Goal: Task Accomplishment & Management: Manage account settings

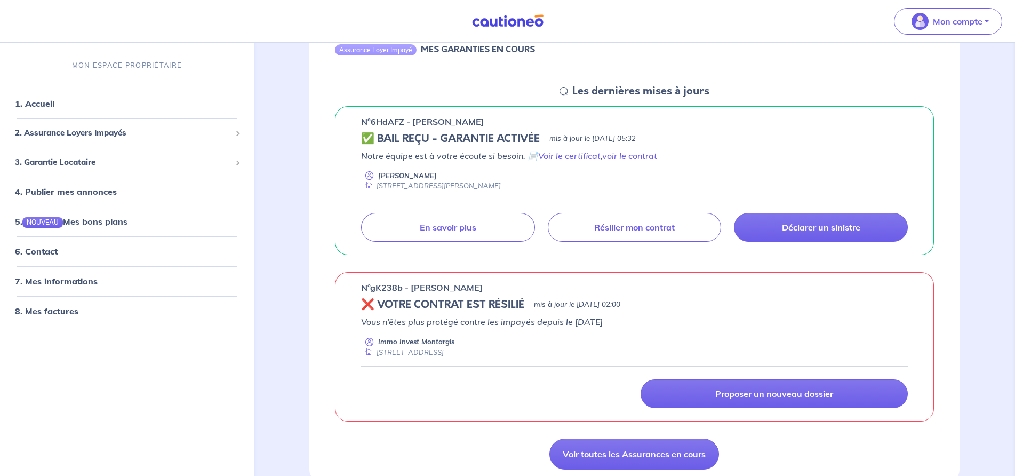
scroll to position [121, 0]
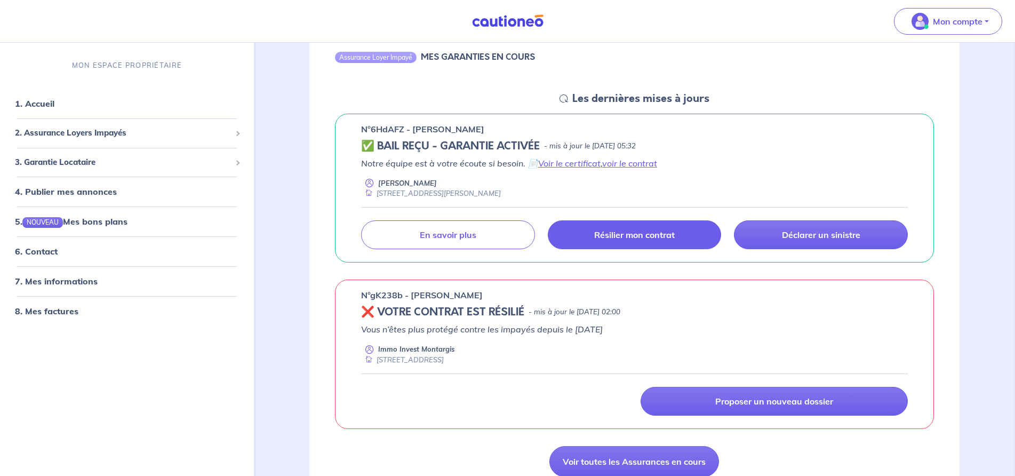
click at [651, 226] on link "Résilier mon contrat" at bounding box center [635, 234] width 174 height 29
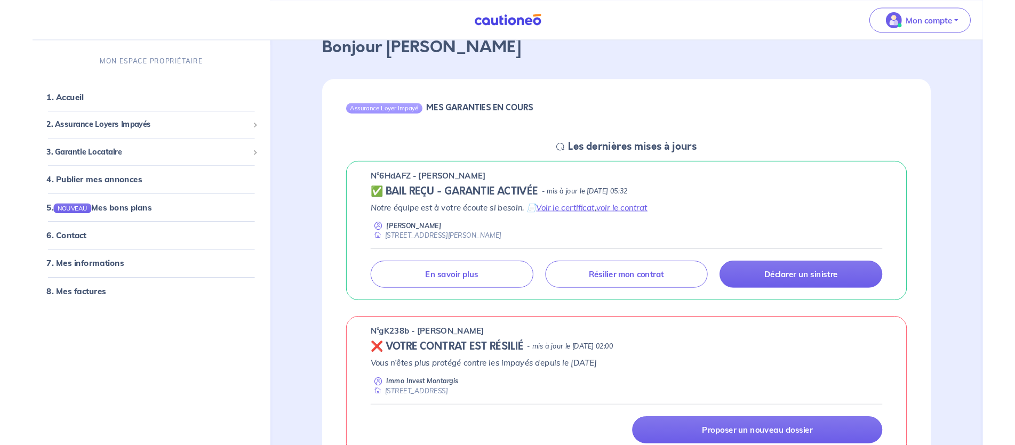
scroll to position [68, 0]
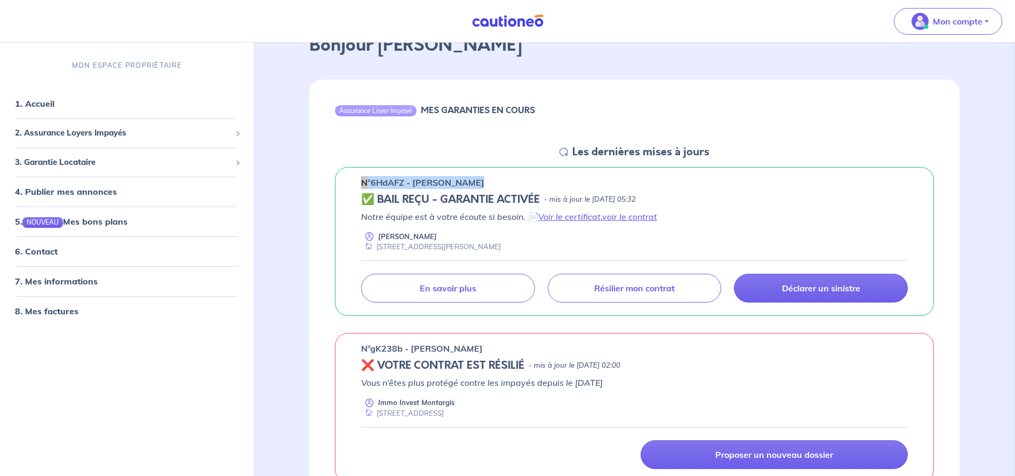
drag, startPoint x: 478, startPoint y: 180, endPoint x: 361, endPoint y: 181, distance: 116.3
click at [361, 181] on div "n°6HdAFZ - [PERSON_NAME]" at bounding box center [634, 182] width 547 height 13
copy p "n°6HdAFZ - [PERSON_NAME]"
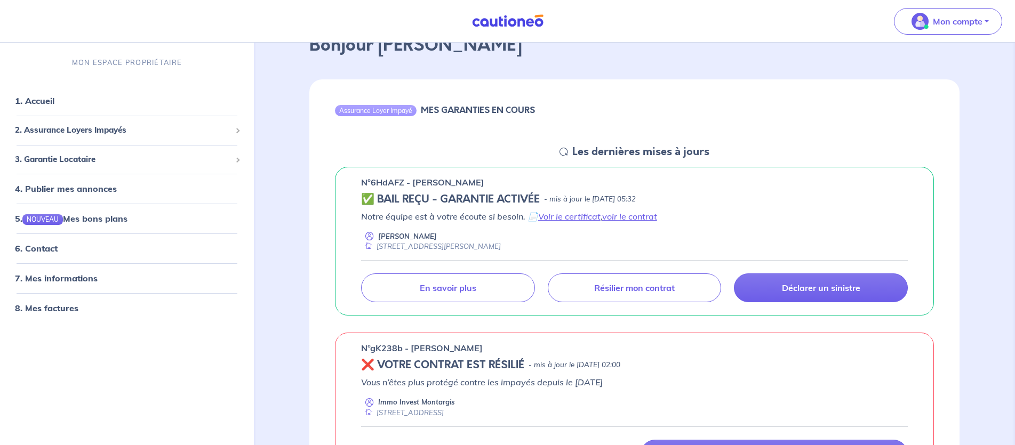
click at [411, 191] on div "n°6HdAFZ - [PERSON_NAME] ✅ BAIL REÇU - GARANTIE ACTIVÉE - mis à jour le [DATE] …" at bounding box center [634, 241] width 599 height 149
drag, startPoint x: 402, startPoint y: 182, endPoint x: 370, endPoint y: 182, distance: 32.5
click at [370, 182] on p "n°6HdAFZ - [PERSON_NAME]" at bounding box center [422, 182] width 123 height 13
copy p "6HdAFZ"
drag, startPoint x: 473, startPoint y: 184, endPoint x: 412, endPoint y: 185, distance: 60.3
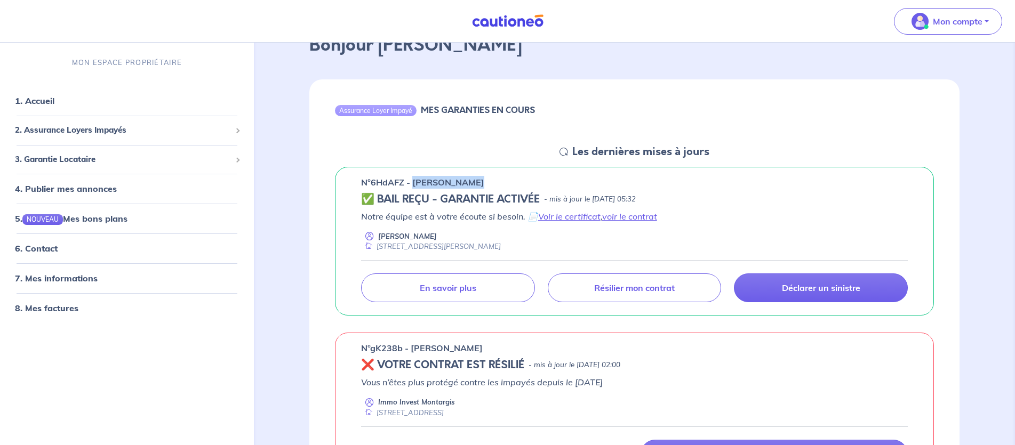
click at [412, 185] on div "n°6HdAFZ - [PERSON_NAME]" at bounding box center [634, 182] width 547 height 13
copy p "[PERSON_NAME]"
